Goal: Task Accomplishment & Management: Manage account settings

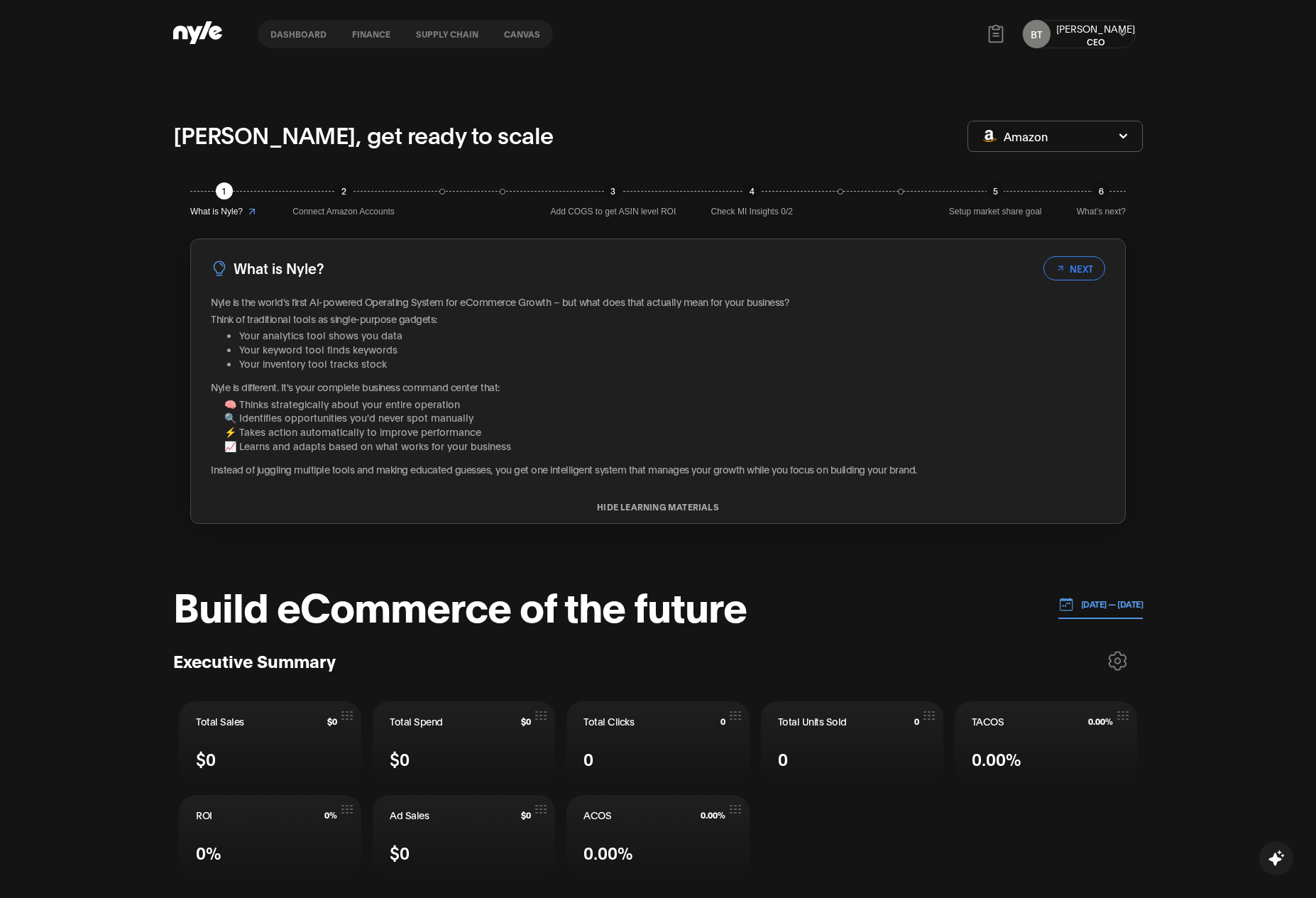
click at [518, 35] on button "Canvas" at bounding box center [522, 34] width 62 height 10
click at [354, 35] on button "finance" at bounding box center [371, 34] width 64 height 10
click at [444, 36] on button "Supply chain" at bounding box center [447, 34] width 88 height 10
click at [533, 33] on button "Canvas" at bounding box center [522, 34] width 62 height 10
click at [1125, 29] on button at bounding box center [1122, 34] width 11 height 11
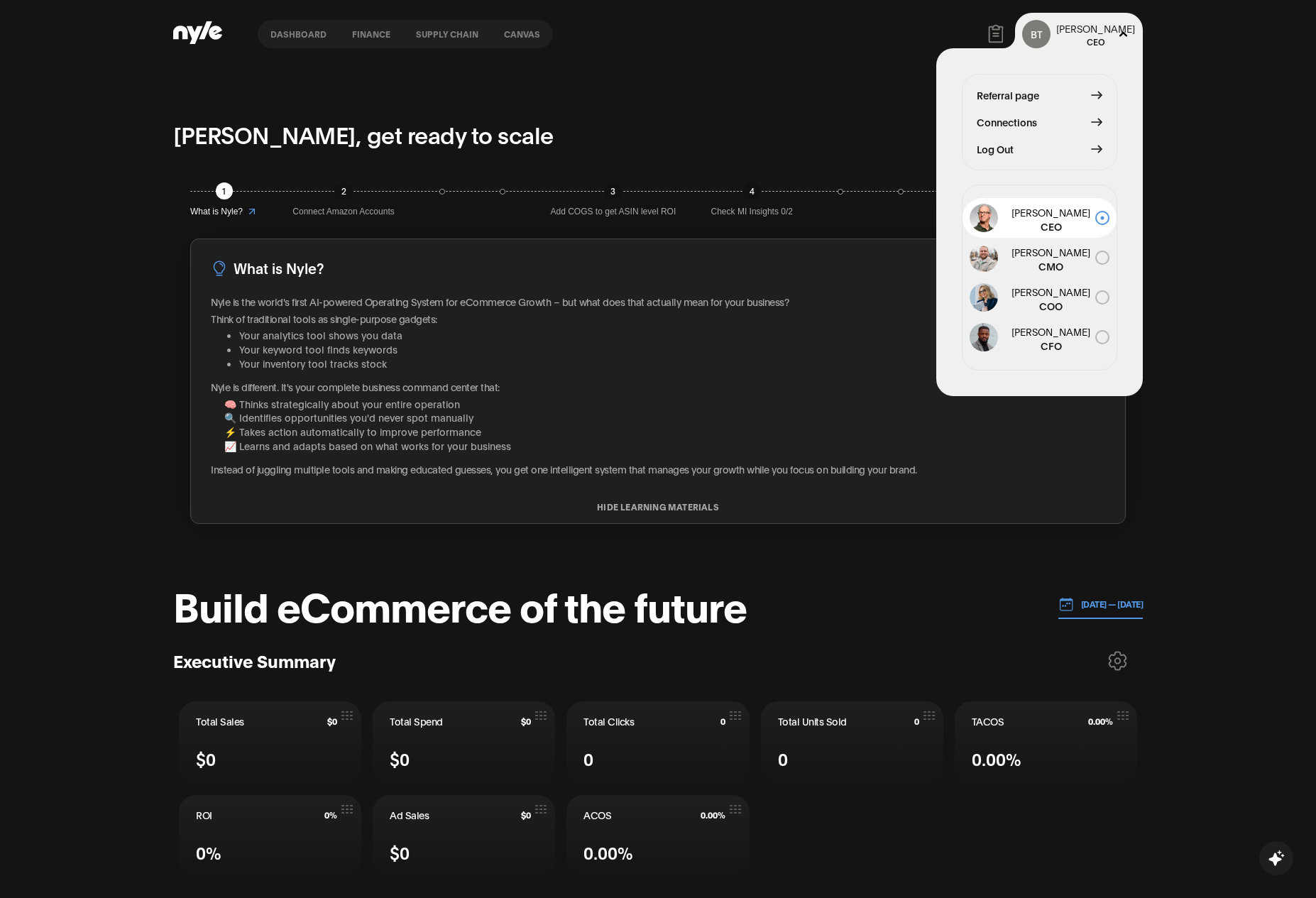
click at [1116, 35] on div "BT [PERSON_NAME] CEO Referral page Connections Log Out [PERSON_NAME] CEO [PERSO…" at bounding box center [1079, 34] width 114 height 29
click at [995, 155] on span "Log Out" at bounding box center [994, 148] width 37 height 16
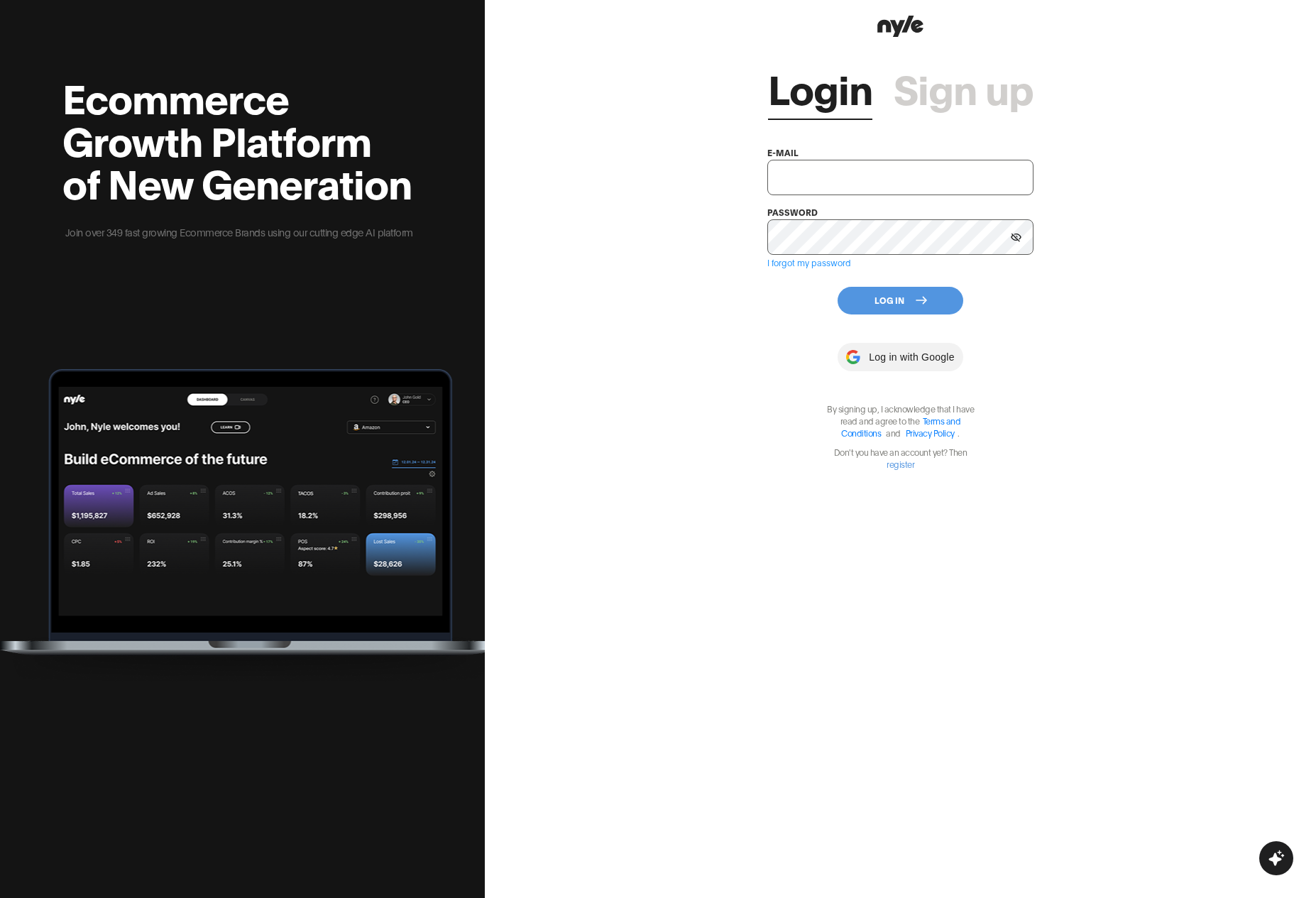
type input "[EMAIL_ADDRESS][PERSON_NAME]"
click at [680, 313] on div "Login Sign up e-mail [EMAIL_ADDRESS][PERSON_NAME] password I forgot my password…" at bounding box center [899, 449] width 831 height 898
click at [855, 181] on input "[EMAIL_ADDRESS][PERSON_NAME]" at bounding box center [899, 177] width 266 height 35
click at [753, 374] on div "Login Sign up e-mail [EMAIL_ADDRESS][PERSON_NAME] password I forgot my password…" at bounding box center [899, 449] width 831 height 898
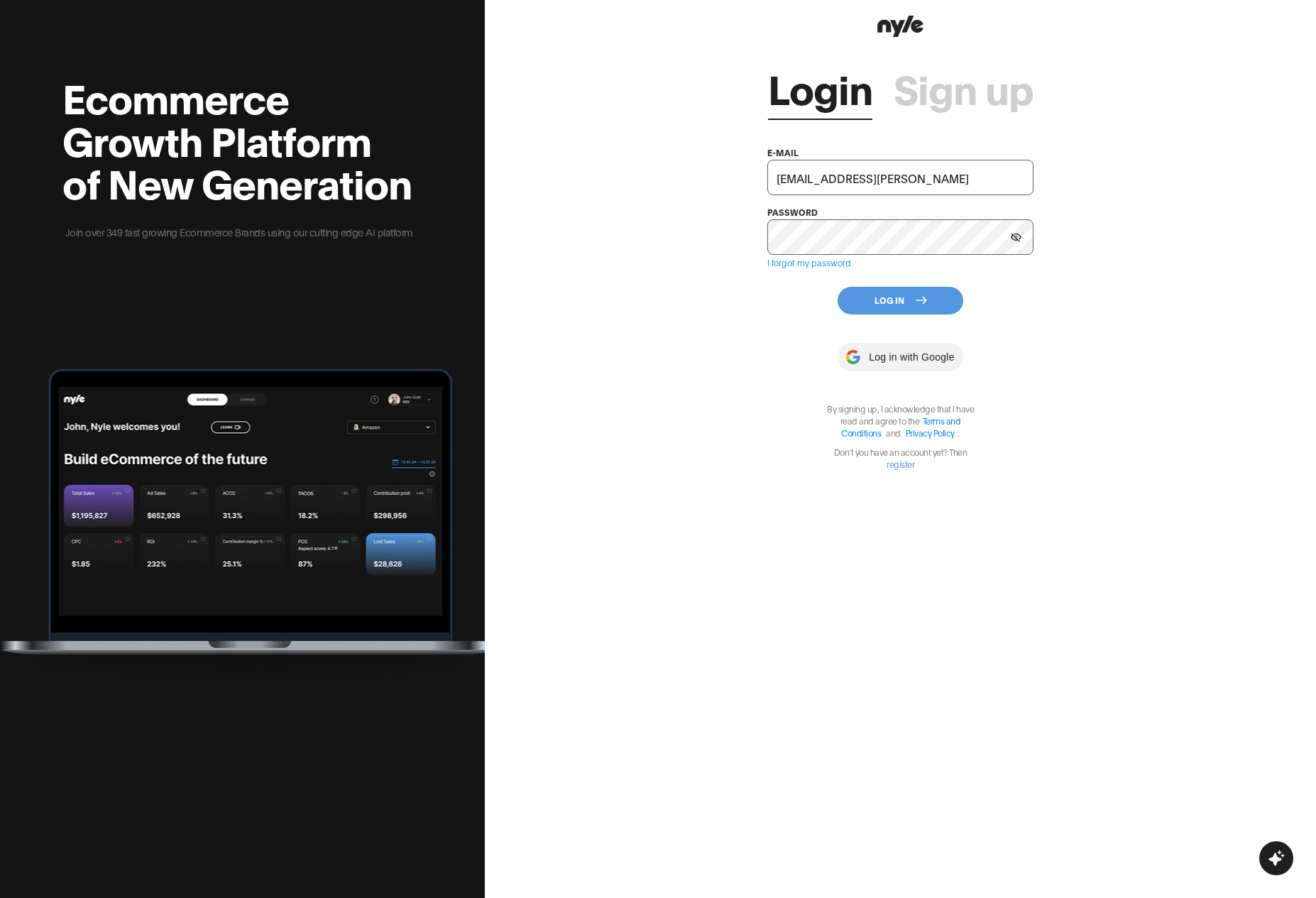
click at [725, 307] on div "Login Sign up e-mail [EMAIL_ADDRESS][PERSON_NAME] password I forgot my password…" at bounding box center [899, 449] width 831 height 898
